Goal: Task Accomplishment & Management: Manage account settings

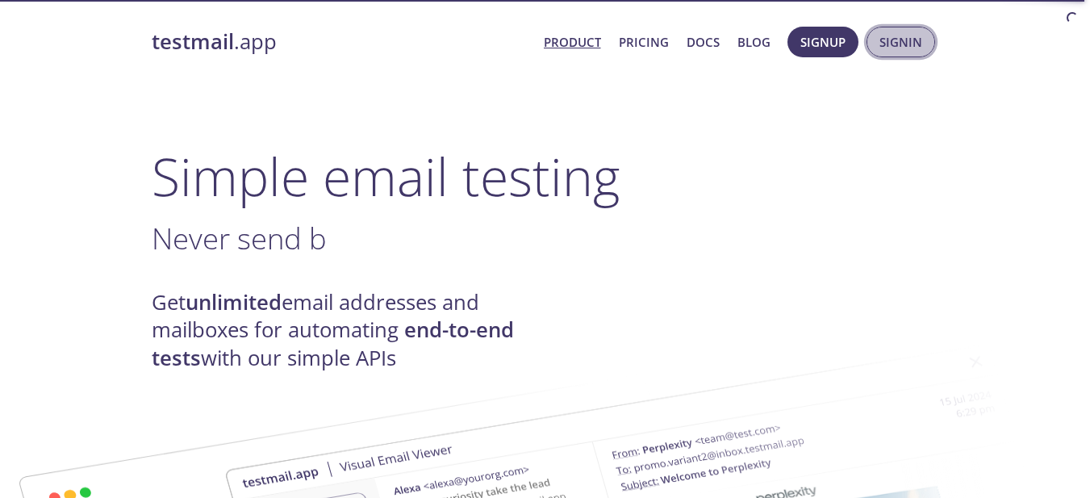
click at [895, 46] on span "Signin" at bounding box center [900, 41] width 43 height 21
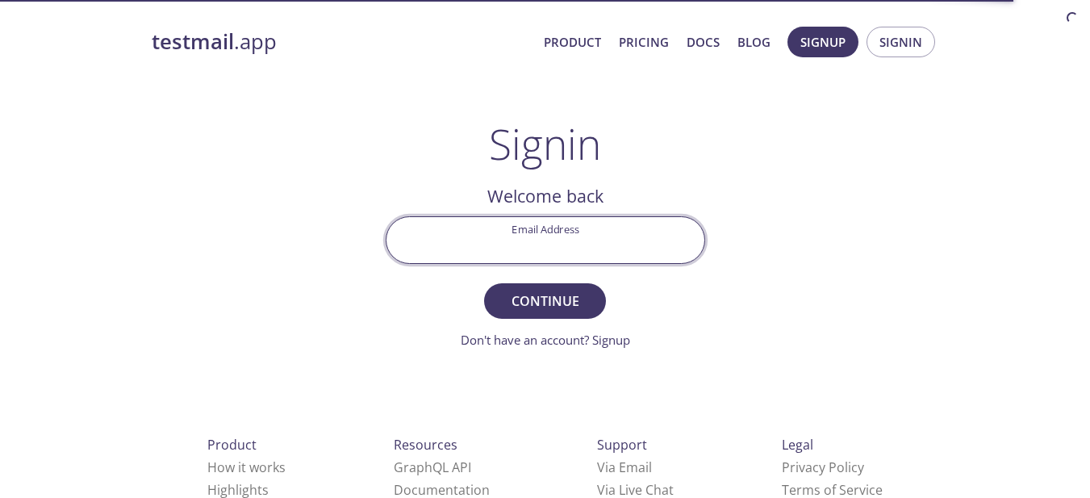
click at [541, 248] on input "Email Address" at bounding box center [545, 240] width 318 height 46
type input "[EMAIL_ADDRESS][DOMAIN_NAME]"
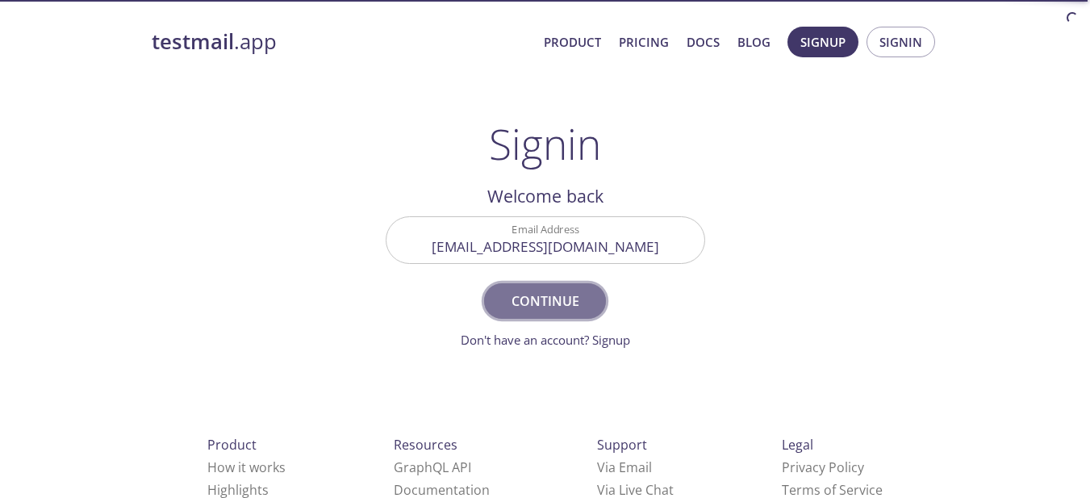
click at [545, 303] on span "Continue" at bounding box center [545, 301] width 86 height 23
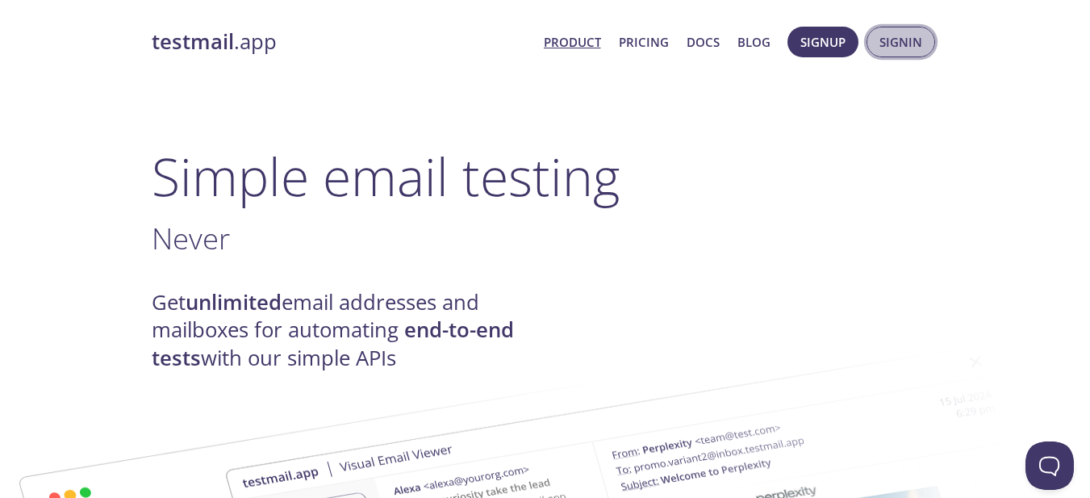
click at [903, 51] on span "Signin" at bounding box center [900, 41] width 43 height 21
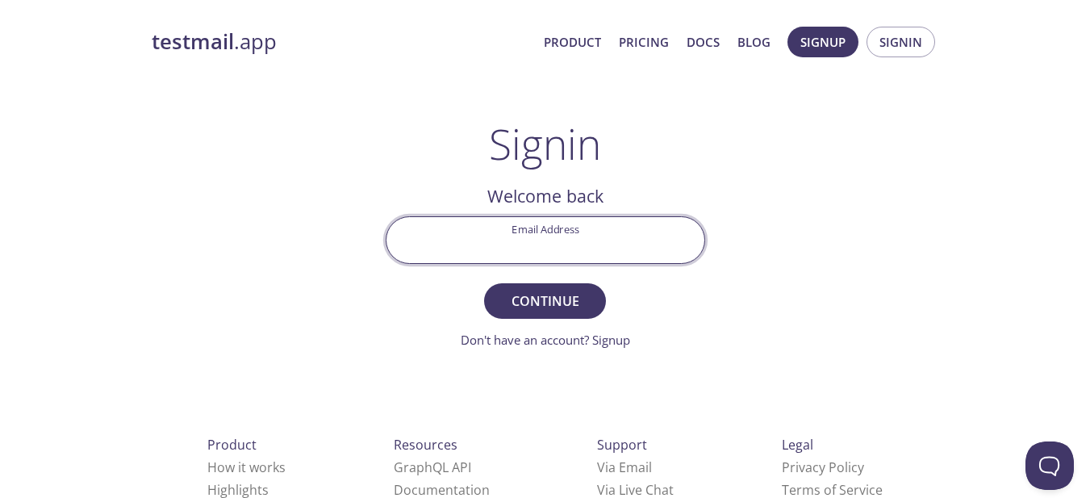
click at [604, 228] on input "Email Address" at bounding box center [545, 240] width 318 height 46
type input "[EMAIL_ADDRESS][DOMAIN_NAME]"
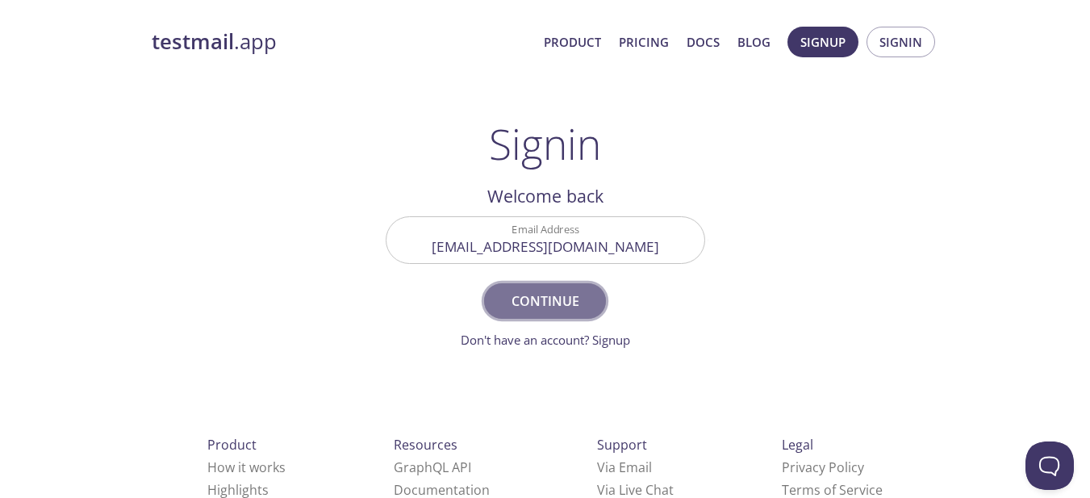
click at [549, 300] on span "Continue" at bounding box center [545, 301] width 86 height 23
